Goal: Task Accomplishment & Management: Complete application form

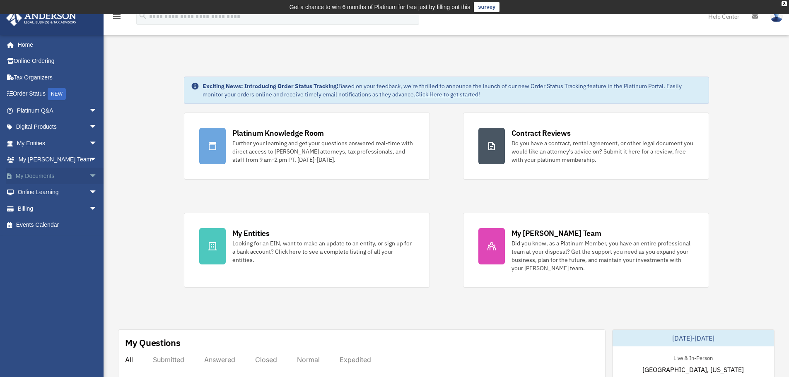
drag, startPoint x: 0, startPoint y: 0, endPoint x: 44, endPoint y: 175, distance: 180.6
click at [44, 175] on link "My Documents arrow_drop_down" at bounding box center [58, 176] width 104 height 17
click at [89, 174] on span "arrow_drop_down" at bounding box center [97, 176] width 17 height 17
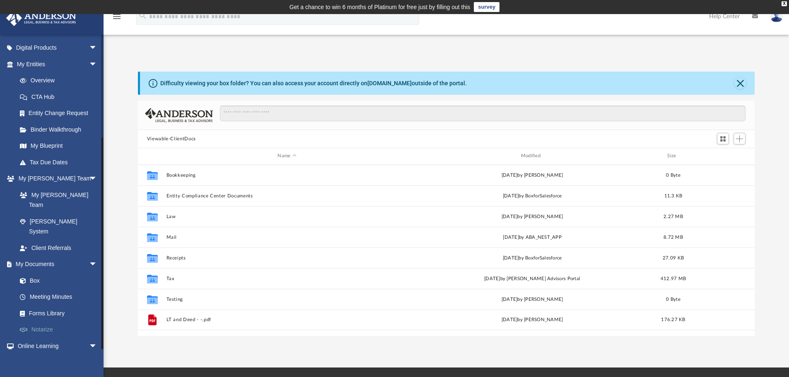
scroll to position [147, 0]
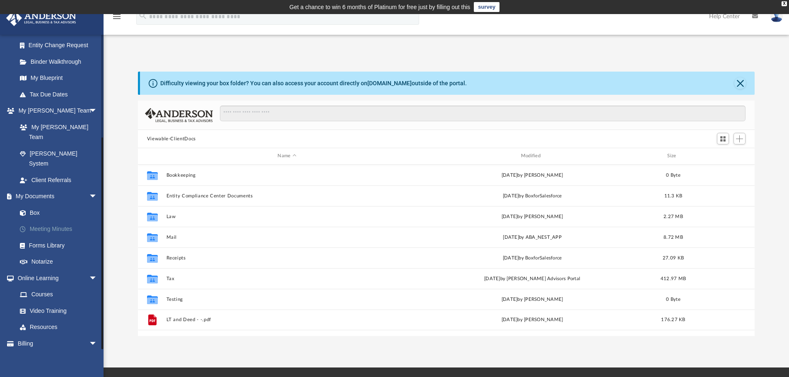
click at [42, 221] on link "Meeting Minutes" at bounding box center [61, 229] width 98 height 17
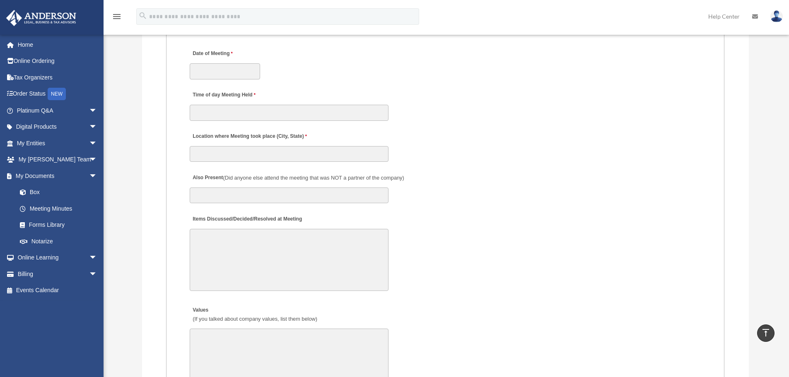
scroll to position [1201, 0]
click at [225, 228] on textarea "Items Discussed/Decided/Resolved at Meeting" at bounding box center [289, 259] width 199 height 62
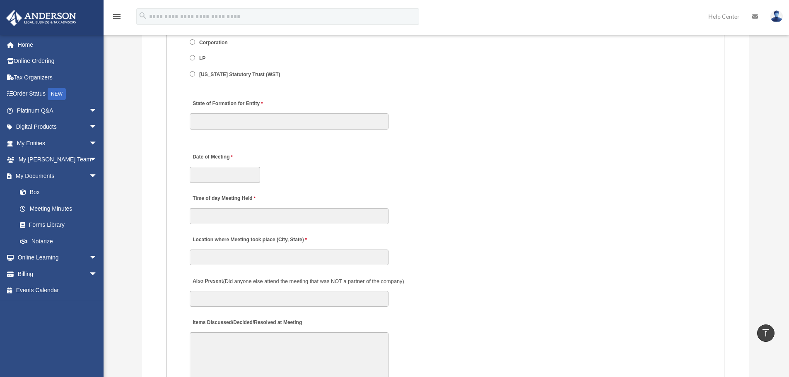
scroll to position [1077, 0]
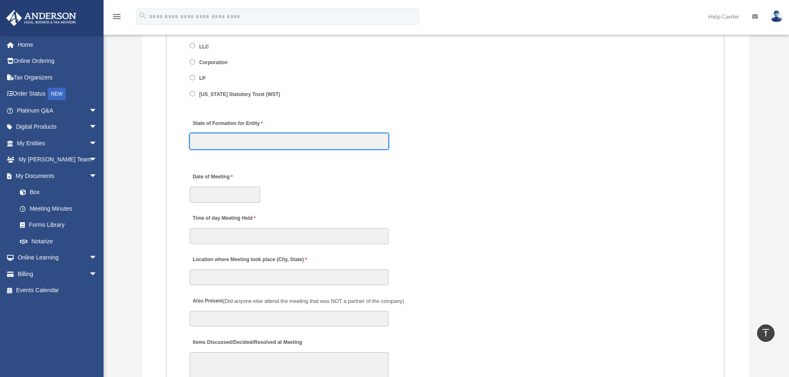
click at [278, 133] on input "State of Formation for Entity" at bounding box center [289, 141] width 199 height 16
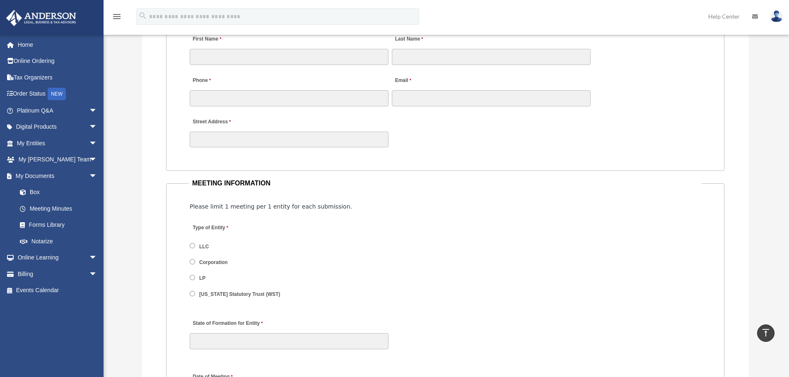
scroll to position [870, 0]
